Goal: Task Accomplishment & Management: Use online tool/utility

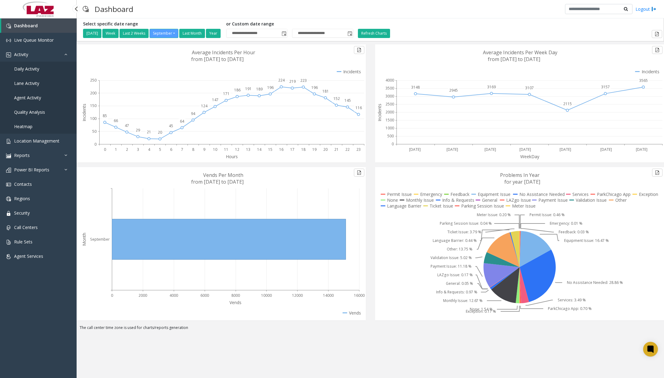
click at [34, 69] on span "Daily Activity" at bounding box center [26, 69] width 25 height 6
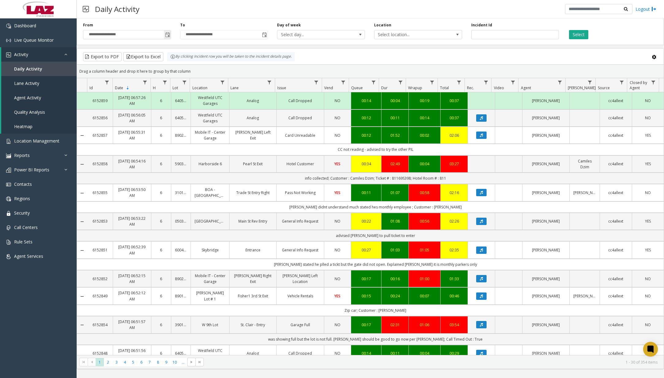
click at [169, 35] on span "Toggle popup" at bounding box center [167, 34] width 5 height 5
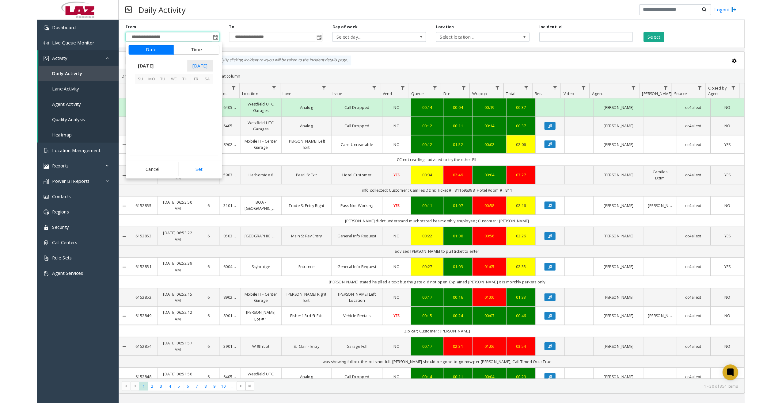
scroll to position [109992, 0]
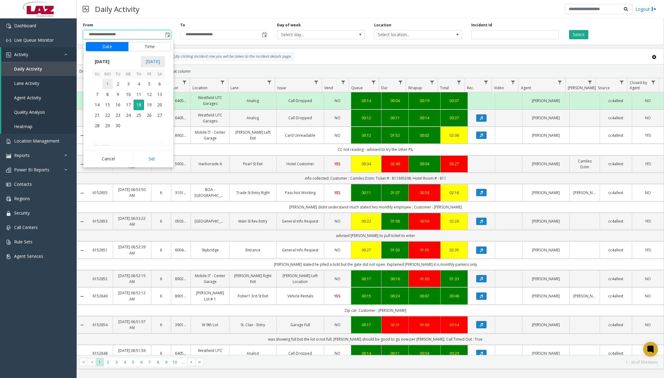
click at [108, 83] on span "1" at bounding box center [107, 84] width 10 height 10
click at [101, 106] on span "12" at bounding box center [100, 106] width 5 height 6
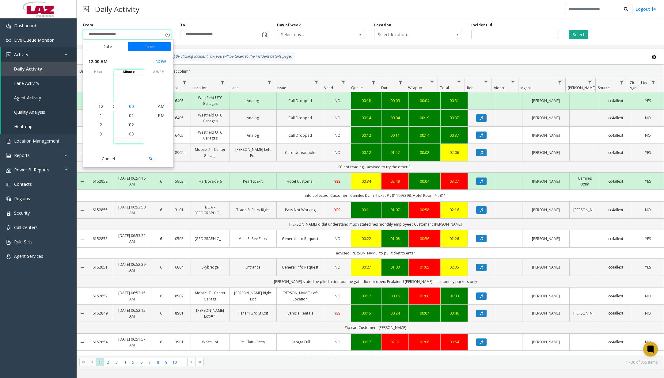
click at [130, 106] on span "00" at bounding box center [131, 106] width 5 height 6
click at [159, 106] on span "AM" at bounding box center [161, 106] width 7 height 6
click at [156, 160] on button "Set" at bounding box center [152, 158] width 39 height 13
type input "**********"
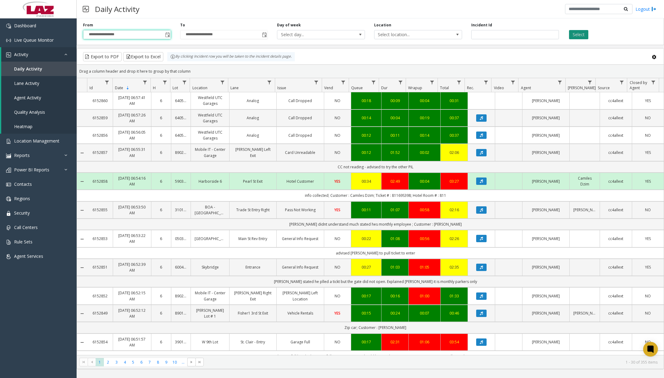
click at [577, 37] on button "Select" at bounding box center [578, 34] width 19 height 9
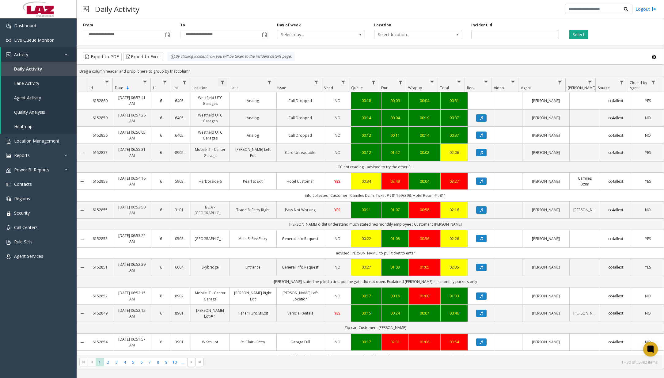
click at [223, 81] on span "Data table" at bounding box center [222, 82] width 5 height 5
click at [237, 107] on input "Location Filter" at bounding box center [249, 109] width 52 height 10
type input "*******"
click at [264, 169] on button "Filter" at bounding box center [262, 165] width 25 height 13
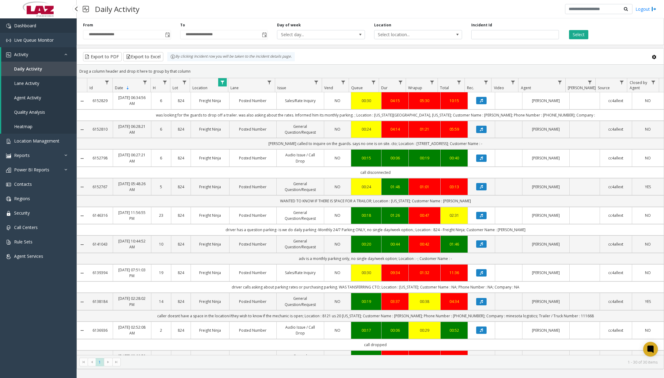
click at [49, 31] on link "Dashboard" at bounding box center [38, 25] width 77 height 14
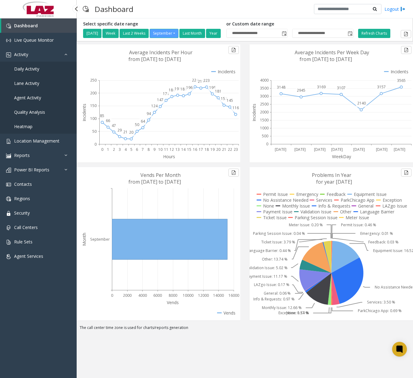
click at [25, 68] on span "Daily Activity" at bounding box center [26, 69] width 25 height 6
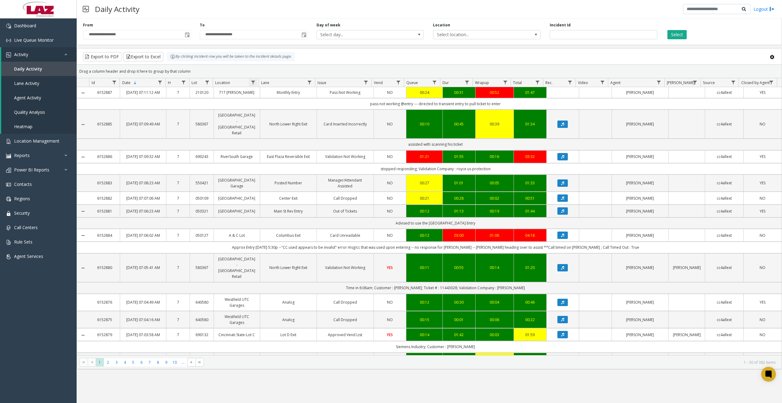
click at [254, 82] on span "Data table" at bounding box center [253, 82] width 5 height 5
click at [272, 112] on input "Location Filter" at bounding box center [279, 109] width 52 height 10
click at [262, 68] on div "Drag a column header and drop it here to group by that column" at bounding box center [429, 71] width 705 height 11
click at [255, 82] on span "Data table" at bounding box center [253, 82] width 5 height 5
click at [264, 102] on kendo-grid-filter-menu-input-wrapper "Contains" at bounding box center [279, 102] width 52 height 23
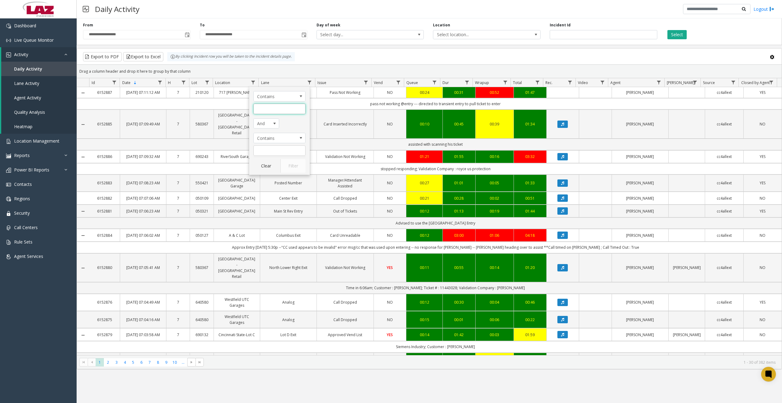
click at [264, 110] on input "Location Filter" at bounding box center [279, 109] width 52 height 10
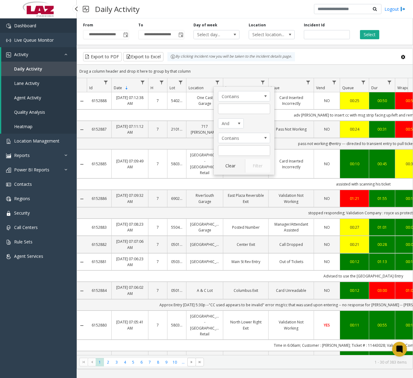
click at [54, 25] on link "Dashboard" at bounding box center [38, 25] width 77 height 14
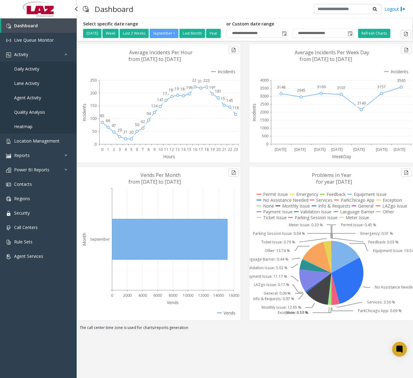
click at [35, 68] on span "Daily Activity" at bounding box center [26, 69] width 25 height 6
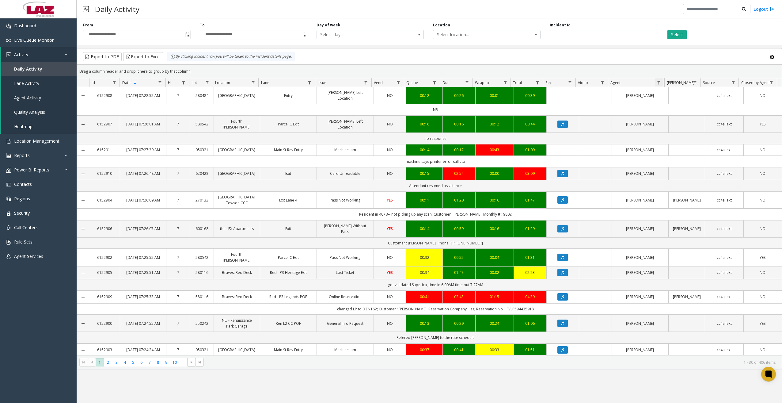
click at [660, 81] on span "Data table" at bounding box center [658, 82] width 5 height 5
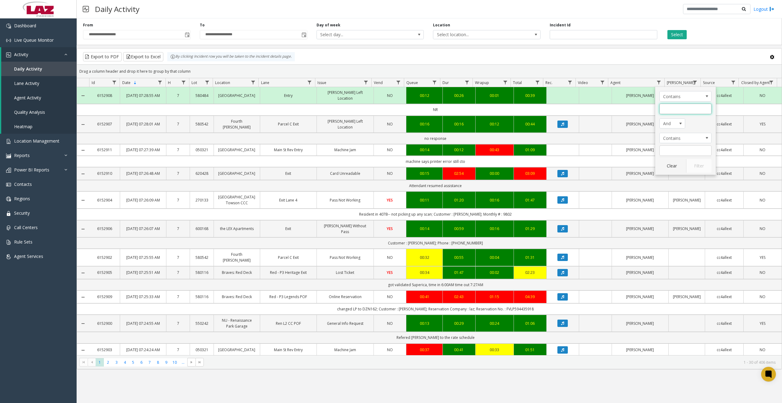
click at [664, 109] on input "Agent Filter" at bounding box center [686, 109] width 52 height 10
type input "******"
click at [664, 161] on button "Filter" at bounding box center [698, 165] width 25 height 13
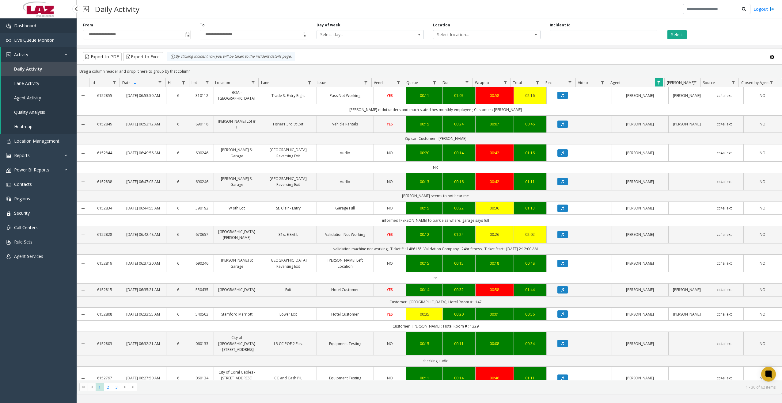
click at [40, 28] on link "Dashboard" at bounding box center [38, 25] width 77 height 14
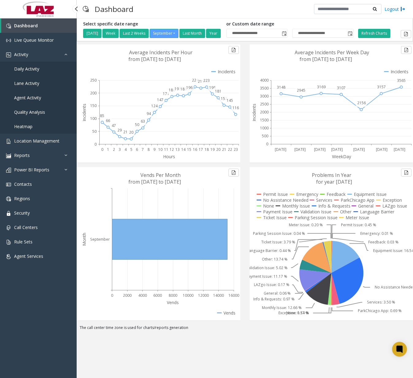
click at [32, 70] on span "Daily Activity" at bounding box center [26, 69] width 25 height 6
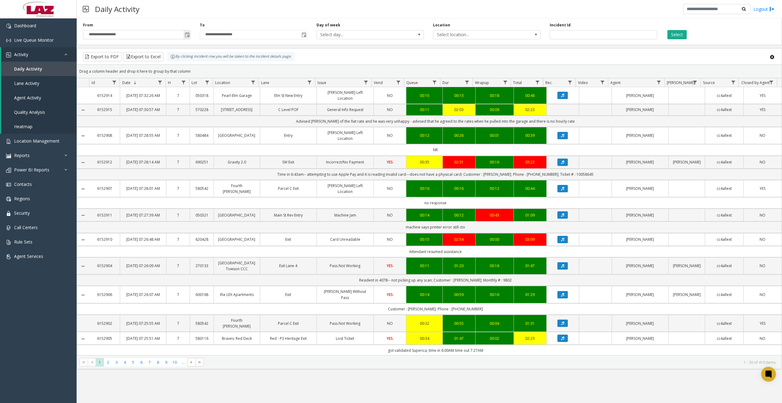
click at [187, 35] on span "Toggle popup" at bounding box center [187, 34] width 5 height 5
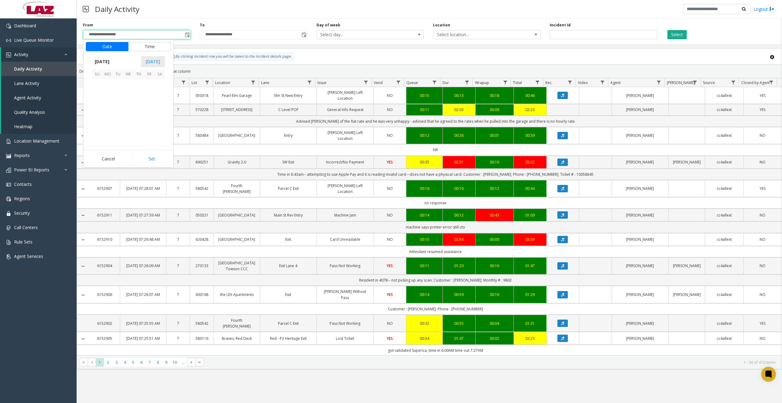
scroll to position [109992, 0]
click at [128, 102] on span "17" at bounding box center [128, 105] width 10 height 10
click at [98, 106] on span "11" at bounding box center [100, 106] width 5 height 6
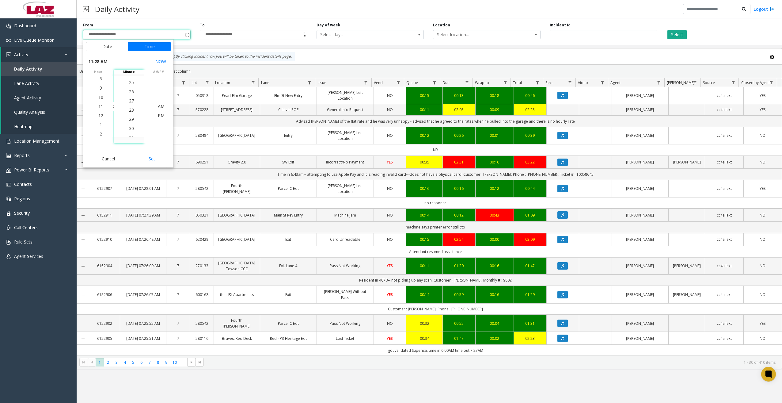
scroll to position [257, 0]
click at [129, 124] on span "30" at bounding box center [131, 125] width 5 height 6
click at [129, 106] on span "30" at bounding box center [131, 106] width 5 height 6
click at [159, 115] on span "PM" at bounding box center [161, 115] width 7 height 6
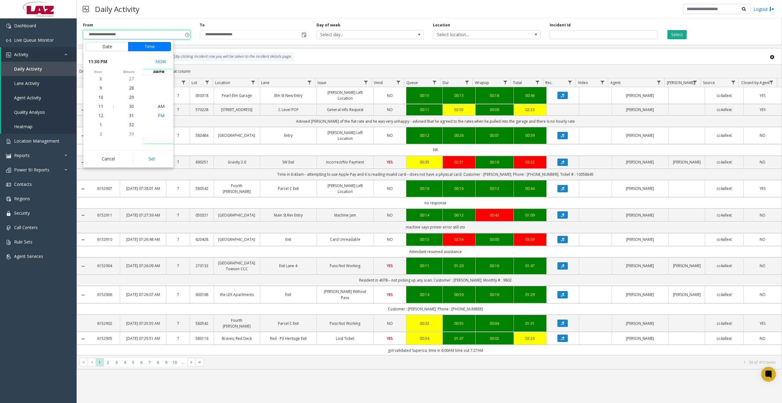
scroll to position [9, 0]
click at [159, 107] on span "PM" at bounding box center [161, 106] width 7 height 6
click at [153, 154] on button "Set" at bounding box center [152, 158] width 39 height 13
type input "**********"
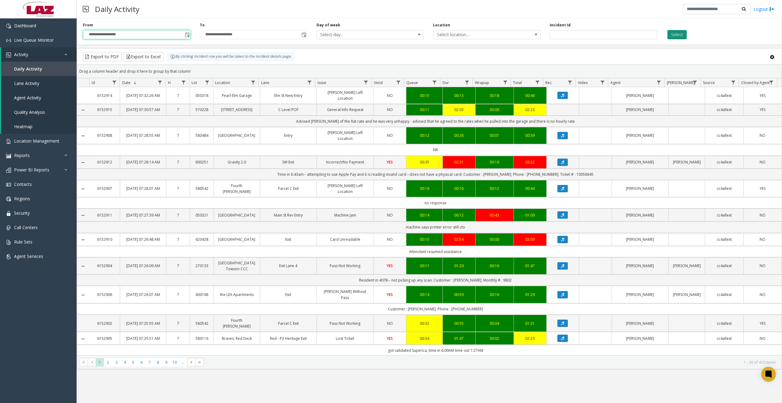
click at [664, 35] on button "Select" at bounding box center [676, 34] width 19 height 9
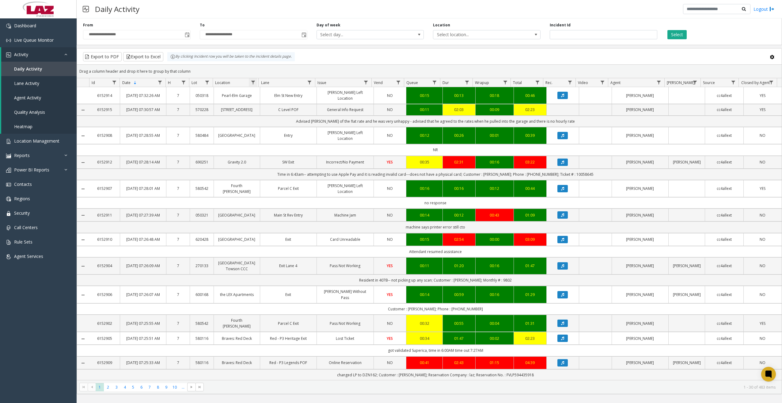
click at [253, 82] on span "Data table" at bounding box center [253, 82] width 5 height 5
click at [269, 105] on input "Location Filter" at bounding box center [279, 109] width 52 height 10
type input "******"
click at [294, 164] on button "Filter" at bounding box center [292, 165] width 25 height 13
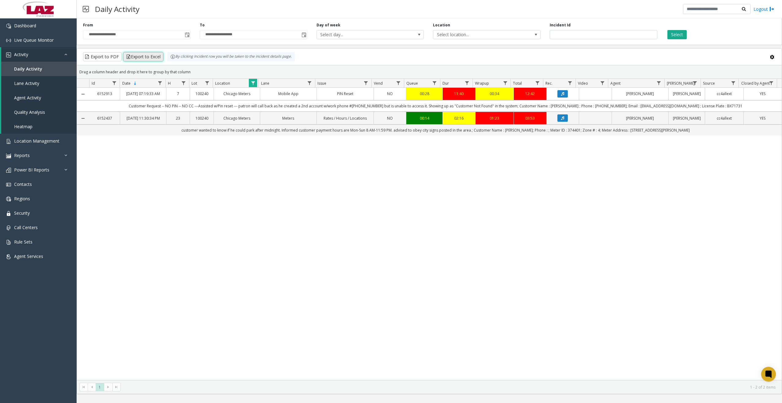
click at [148, 58] on button "Export to Excel" at bounding box center [143, 56] width 40 height 9
